Goal: Task Accomplishment & Management: Complete application form

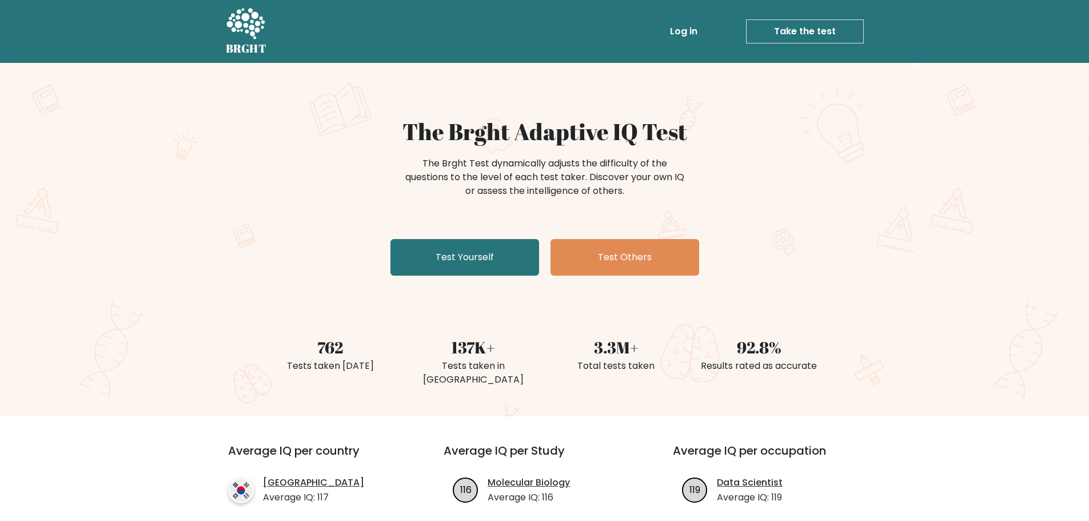
click at [113, 162] on div "The Brght Adaptive IQ Test The Brght Test dynamically adjusts the difficulty of…" at bounding box center [544, 239] width 1089 height 353
click at [476, 254] on link "Test Yourself" at bounding box center [465, 257] width 149 height 37
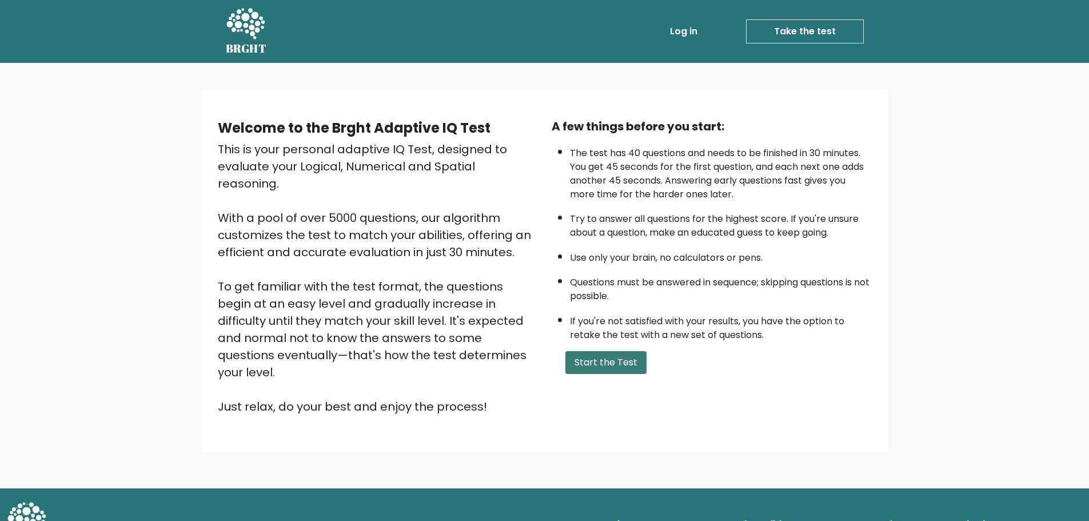
click at [606, 361] on button "Start the Test" at bounding box center [606, 362] width 81 height 23
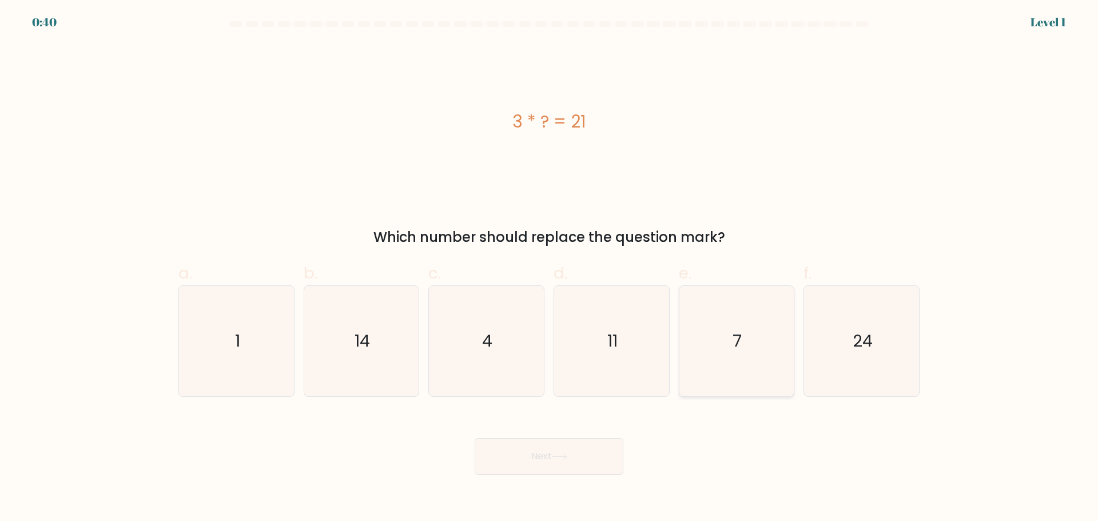
click at [747, 332] on icon "7" at bounding box center [736, 341] width 110 height 110
click at [550, 268] on input "e. 7" at bounding box center [549, 264] width 1 height 7
radio input "true"
click at [568, 450] on button "Next" at bounding box center [549, 456] width 149 height 37
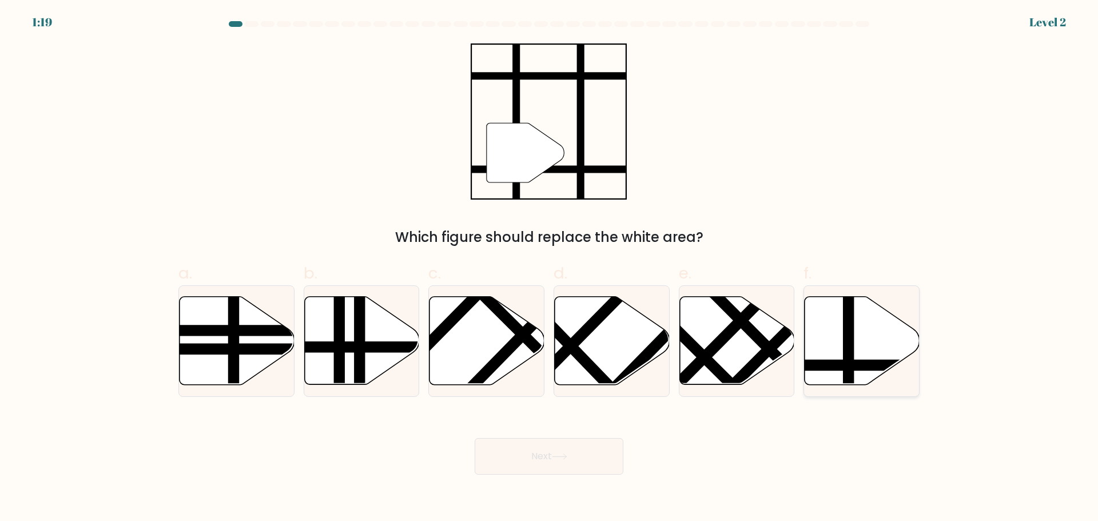
click at [849, 340] on line at bounding box center [849, 294] width 0 height 232
click at [550, 268] on input "f." at bounding box center [549, 264] width 1 height 7
radio input "true"
click at [527, 459] on button "Next" at bounding box center [549, 456] width 149 height 37
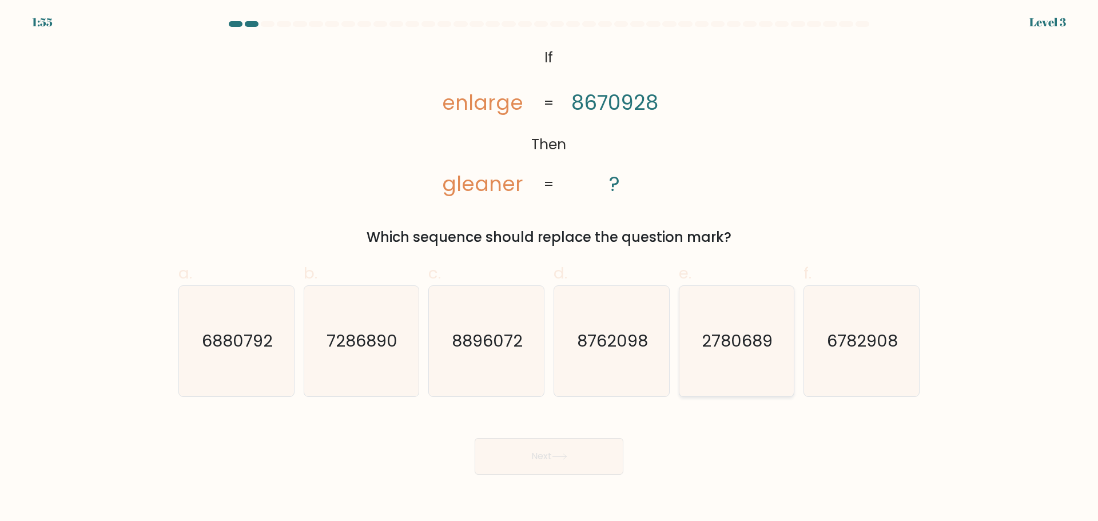
click at [725, 350] on text "2780689" at bounding box center [737, 340] width 71 height 23
click at [550, 268] on input "e. 2780689" at bounding box center [549, 264] width 1 height 7
radio input "true"
click at [574, 450] on button "Next" at bounding box center [549, 456] width 149 height 37
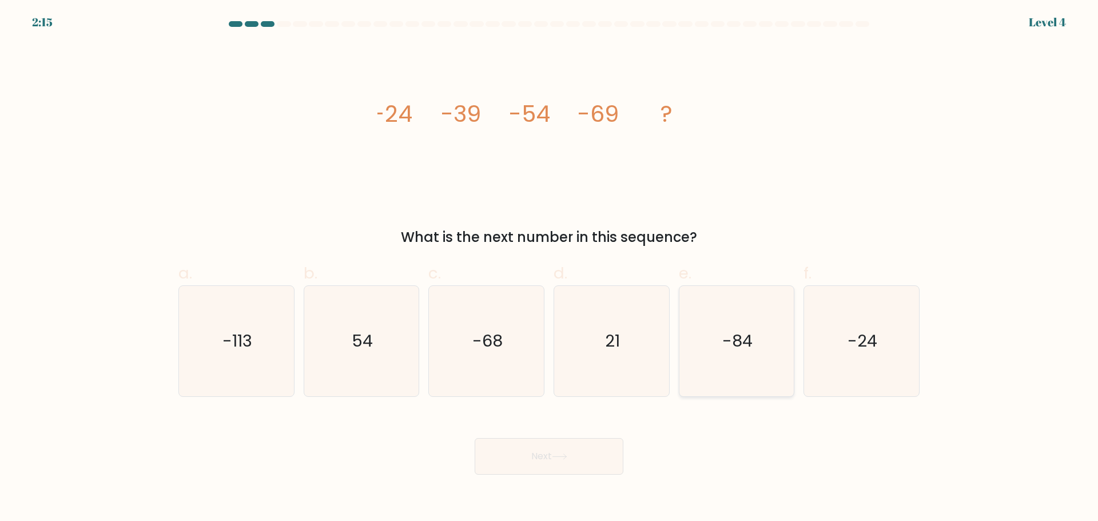
click at [742, 300] on icon "-84" at bounding box center [736, 341] width 110 height 110
click at [550, 268] on input "e. -84" at bounding box center [549, 264] width 1 height 7
radio input "true"
click at [594, 447] on button "Next" at bounding box center [549, 456] width 149 height 37
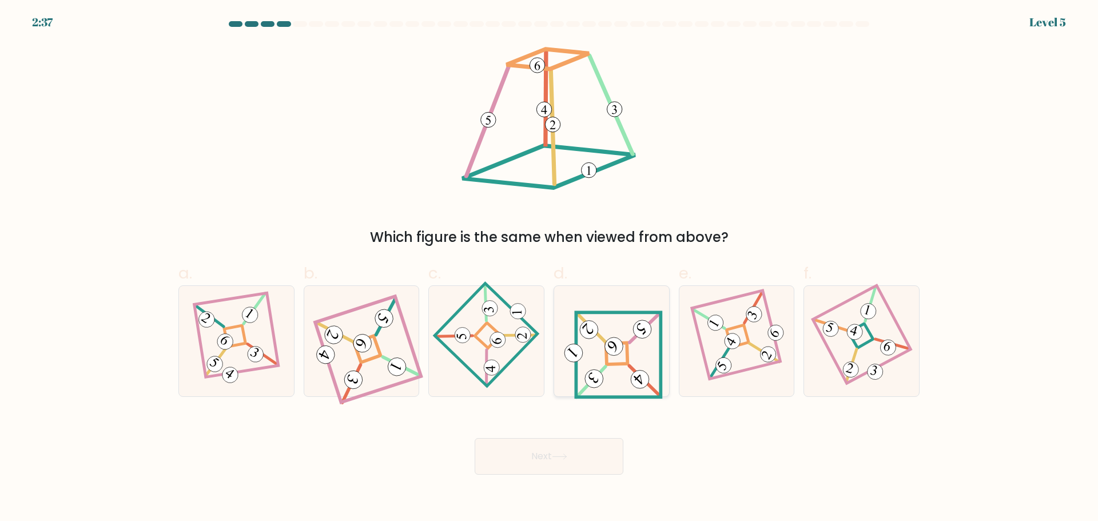
click at [619, 351] on 841 at bounding box center [614, 346] width 26 height 26
click at [550, 268] on input "d." at bounding box center [549, 264] width 1 height 7
radio input "true"
click at [563, 448] on button "Next" at bounding box center [549, 456] width 149 height 37
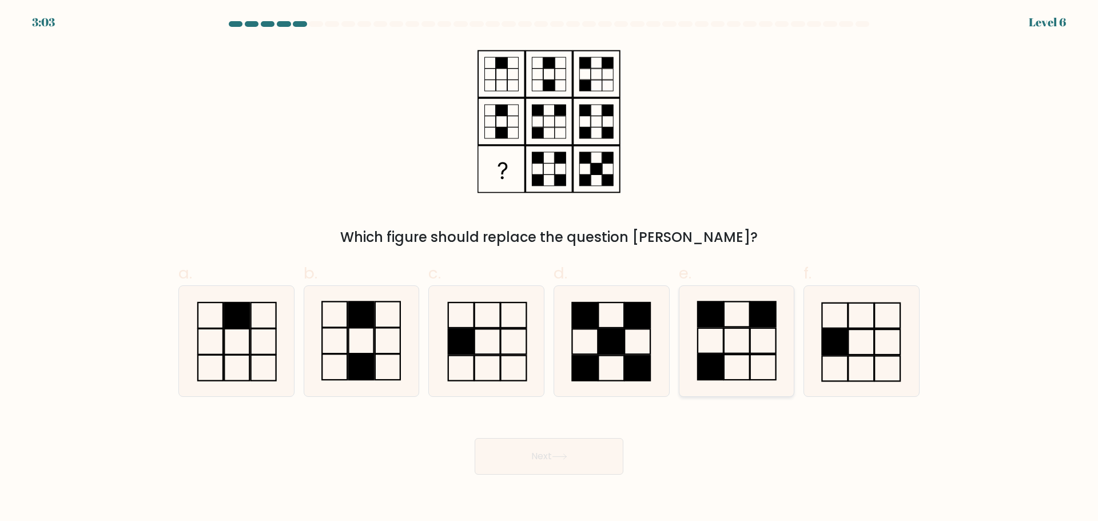
click at [745, 341] on icon at bounding box center [736, 341] width 110 height 110
click at [550, 268] on input "e." at bounding box center [549, 264] width 1 height 7
radio input "true"
click at [554, 461] on button "Next" at bounding box center [549, 456] width 149 height 37
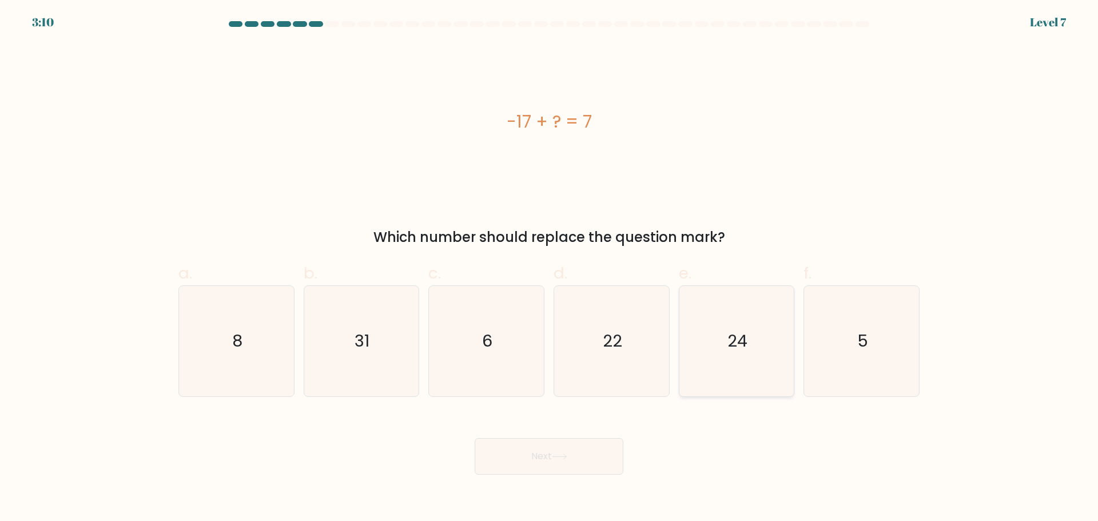
click at [741, 357] on icon "24" at bounding box center [736, 341] width 110 height 110
click at [550, 268] on input "e. 24" at bounding box center [549, 264] width 1 height 7
radio input "true"
click at [566, 459] on icon at bounding box center [559, 457] width 15 height 6
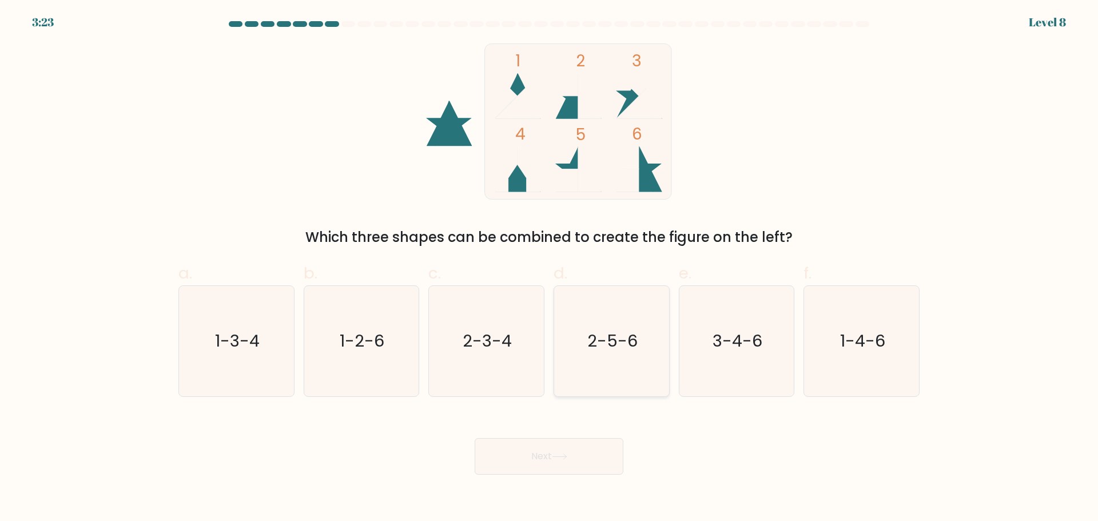
click at [614, 363] on icon "2-5-6" at bounding box center [611, 341] width 110 height 110
click at [550, 268] on input "d. 2-5-6" at bounding box center [549, 264] width 1 height 7
radio input "true"
click at [594, 465] on button "Next" at bounding box center [549, 456] width 149 height 37
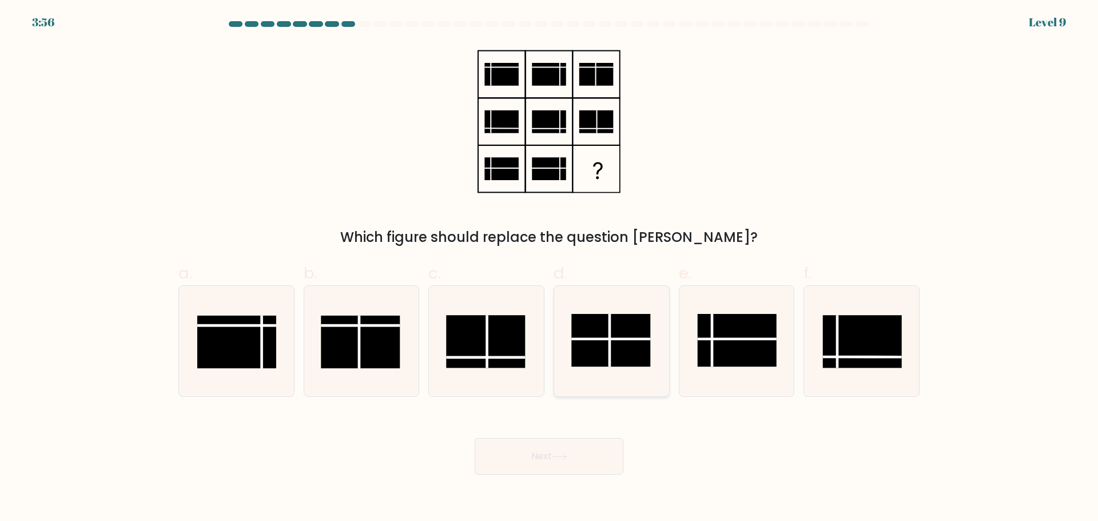
click at [602, 339] on line at bounding box center [610, 339] width 79 height 0
click at [550, 268] on input "d." at bounding box center [549, 264] width 1 height 7
radio input "true"
click at [554, 456] on button "Next" at bounding box center [549, 456] width 149 height 37
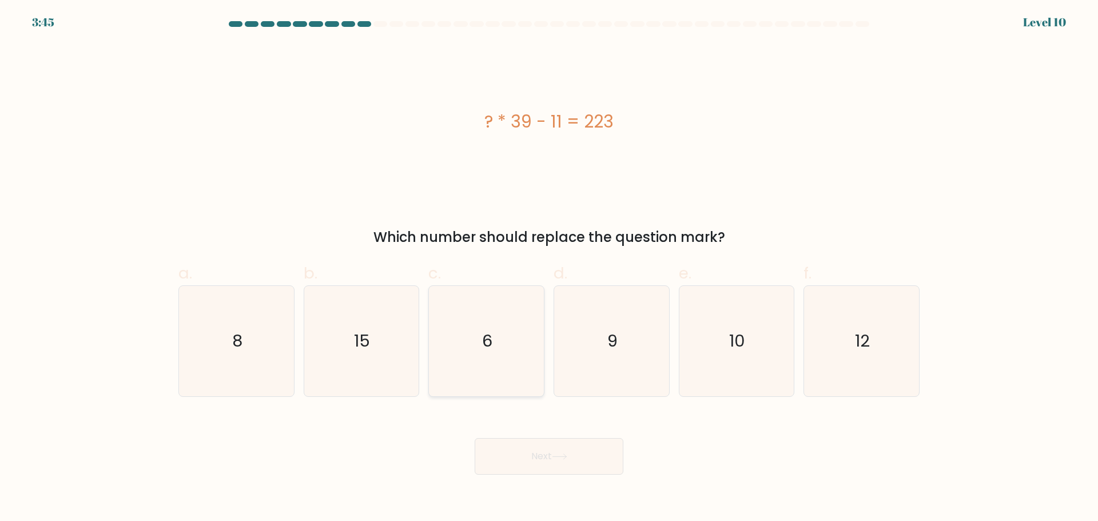
click at [476, 338] on icon "6" at bounding box center [486, 341] width 110 height 110
click at [549, 268] on input "c. 6" at bounding box center [549, 264] width 1 height 7
radio input "true"
click at [561, 456] on icon at bounding box center [559, 457] width 15 height 6
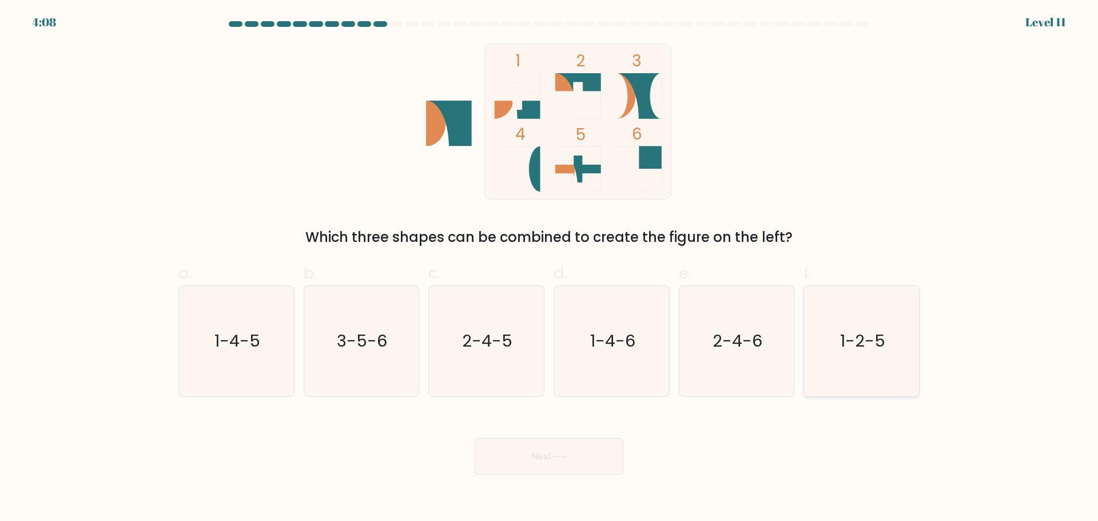
click at [896, 348] on icon "1-2-5" at bounding box center [861, 341] width 110 height 110
click at [550, 268] on input "f. 1-2-5" at bounding box center [549, 264] width 1 height 7
radio input "true"
click at [606, 463] on button "Next" at bounding box center [549, 456] width 149 height 37
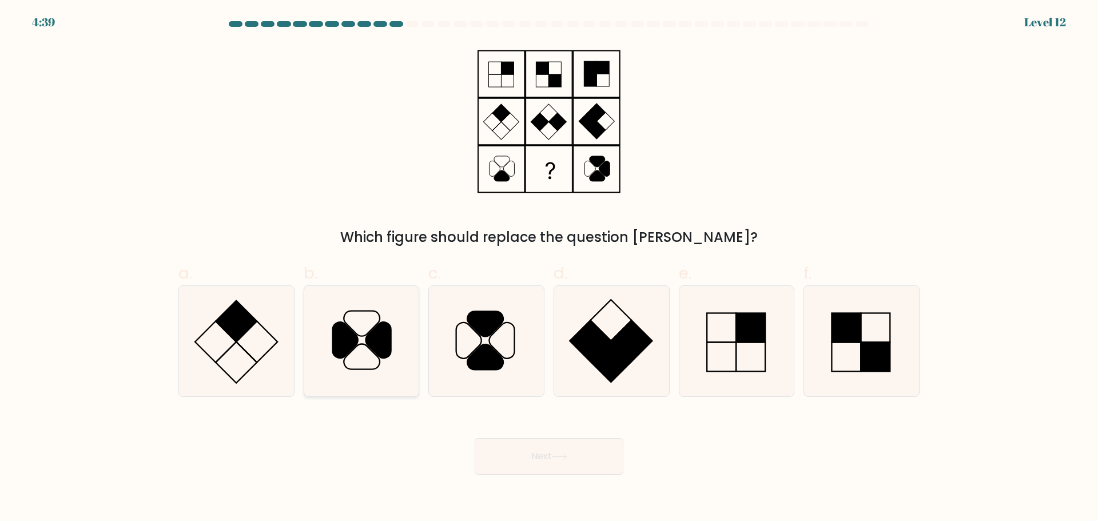
click at [353, 340] on icon at bounding box center [345, 340] width 25 height 36
click at [549, 268] on input "b." at bounding box center [549, 264] width 1 height 7
radio input "true"
click at [592, 473] on button "Next" at bounding box center [549, 456] width 149 height 37
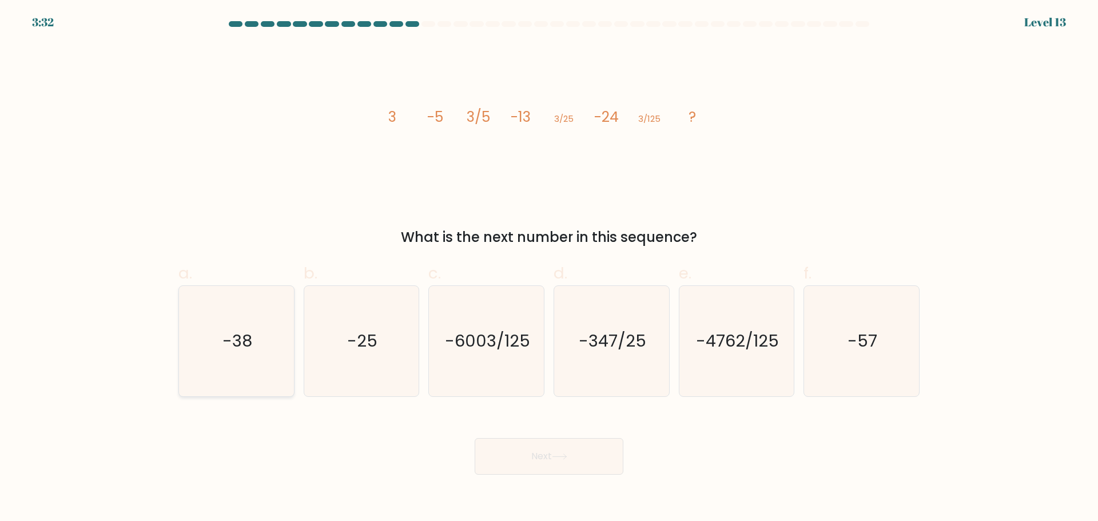
click at [250, 345] on text "-38" at bounding box center [237, 340] width 30 height 23
click at [549, 268] on input "a. -38" at bounding box center [549, 264] width 1 height 7
radio input "true"
click at [566, 466] on button "Next" at bounding box center [549, 456] width 149 height 37
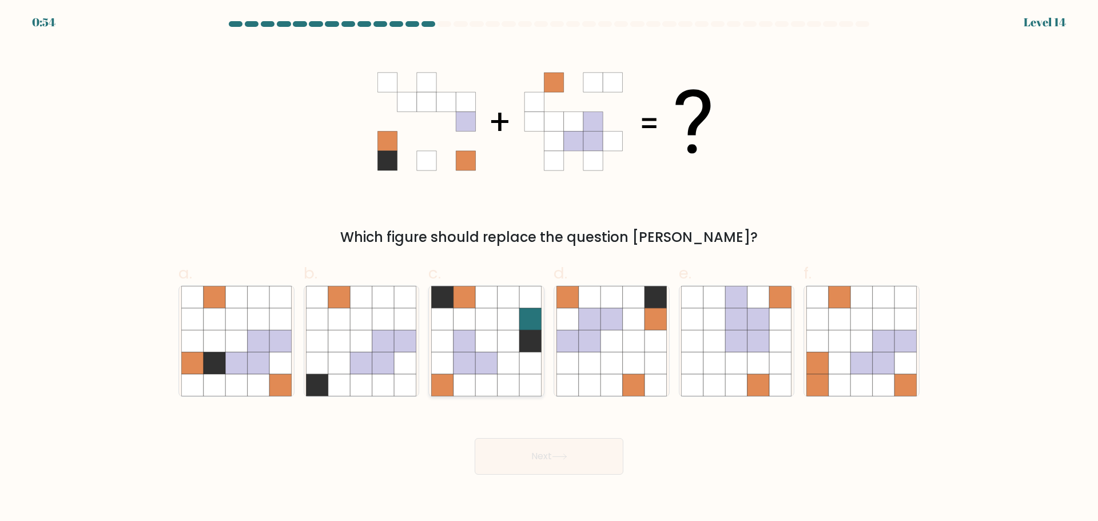
click at [494, 335] on icon at bounding box center [486, 341] width 22 height 22
click at [549, 268] on input "c." at bounding box center [549, 264] width 1 height 7
radio input "true"
click at [529, 458] on button "Next" at bounding box center [549, 456] width 149 height 37
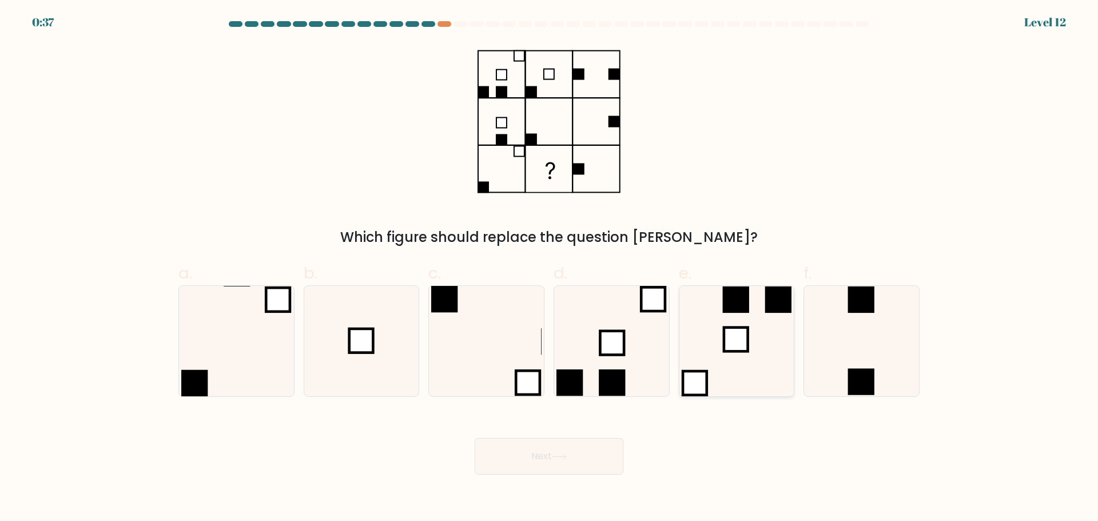
click at [738, 350] on rect at bounding box center [736, 339] width 24 height 24
click at [550, 268] on input "e." at bounding box center [549, 264] width 1 height 7
radio input "true"
click at [550, 463] on button "Next" at bounding box center [549, 456] width 149 height 37
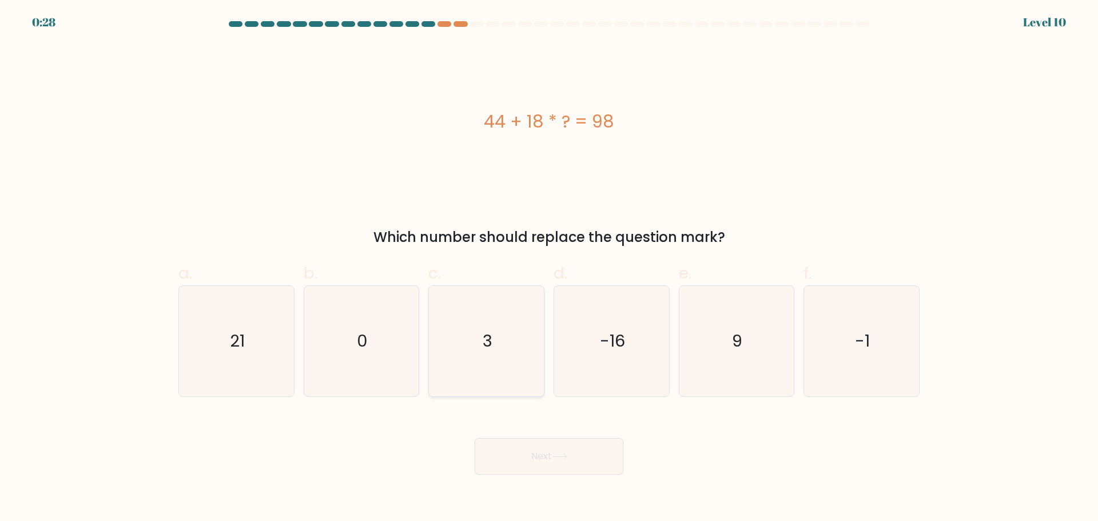
click at [485, 317] on icon "3" at bounding box center [486, 341] width 110 height 110
click at [549, 268] on input "c. 3" at bounding box center [549, 264] width 1 height 7
radio input "true"
click at [507, 450] on button "Next" at bounding box center [549, 456] width 149 height 37
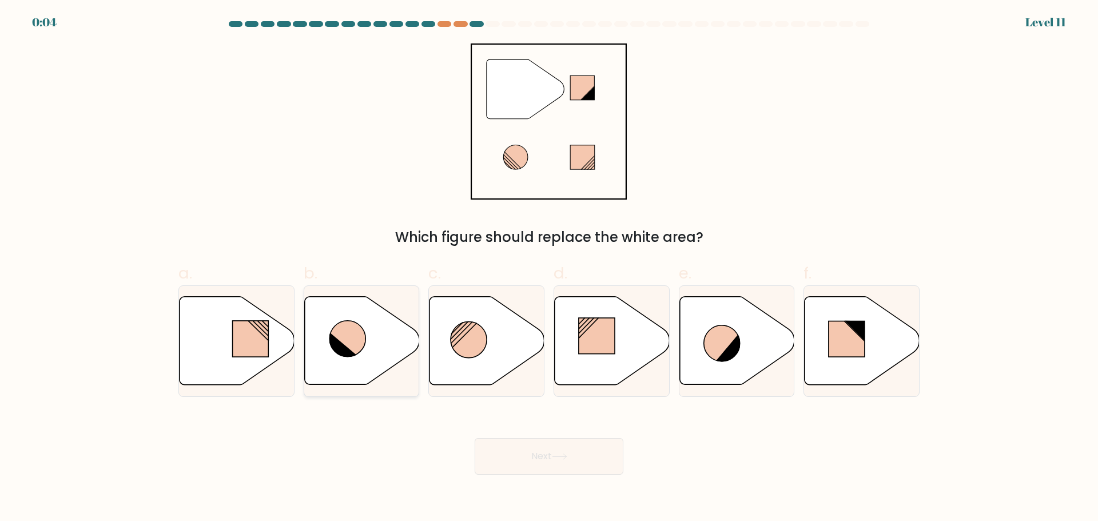
click at [370, 343] on icon at bounding box center [361, 340] width 115 height 88
click at [549, 268] on input "b." at bounding box center [549, 264] width 1 height 7
radio input "true"
click at [503, 454] on button "Next" at bounding box center [549, 456] width 149 height 37
